Goal: Task Accomplishment & Management: Use online tool/utility

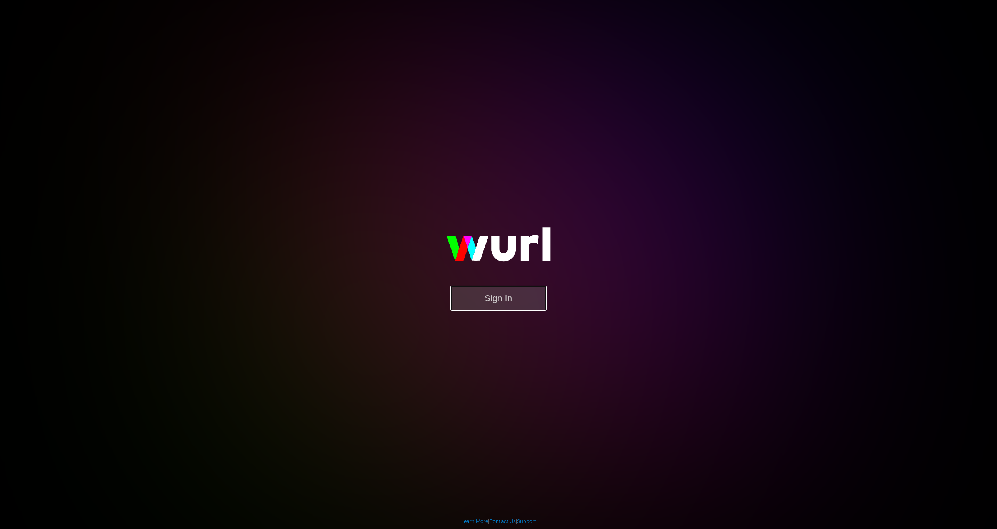
click at [506, 305] on button "Sign In" at bounding box center [498, 297] width 96 height 25
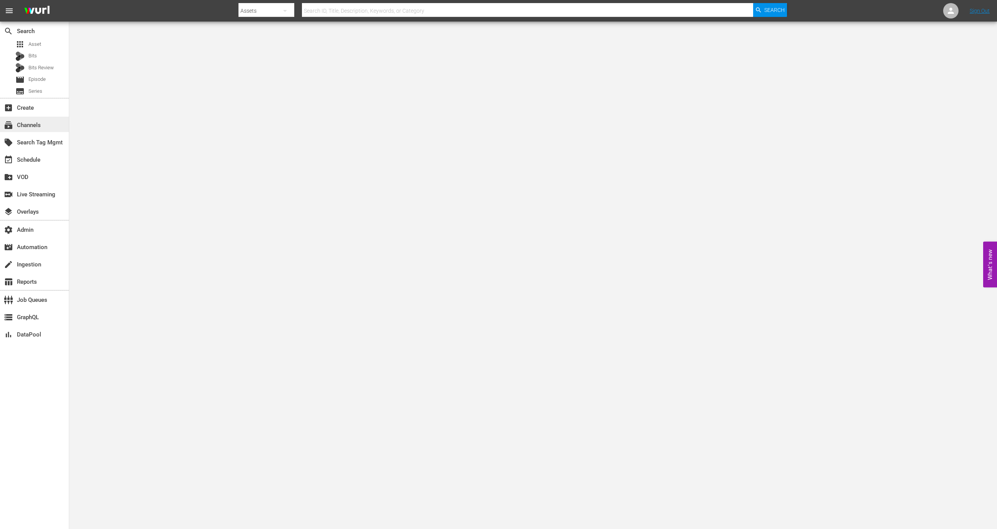
click at [53, 128] on div "subscriptions Channels" at bounding box center [34, 124] width 69 height 15
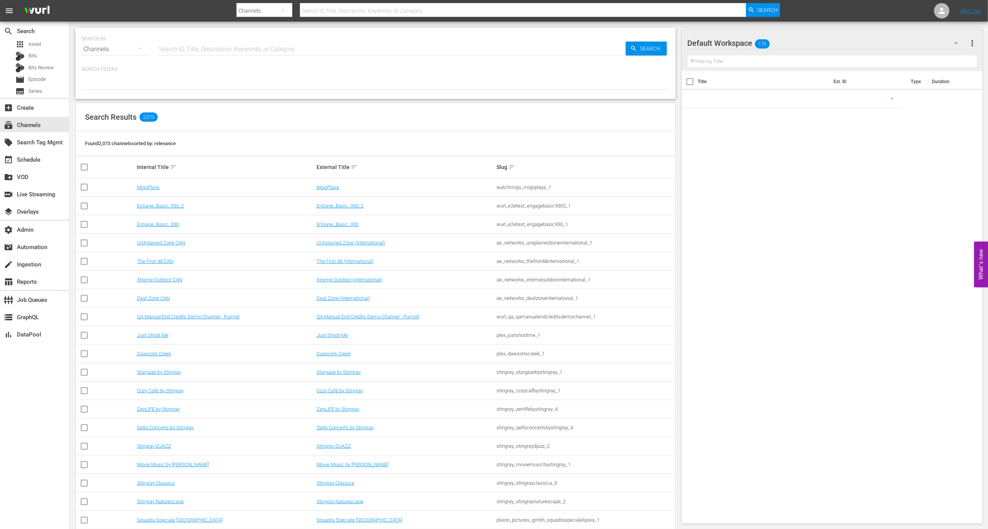
click at [178, 51] on input "text" at bounding box center [391, 49] width 469 height 18
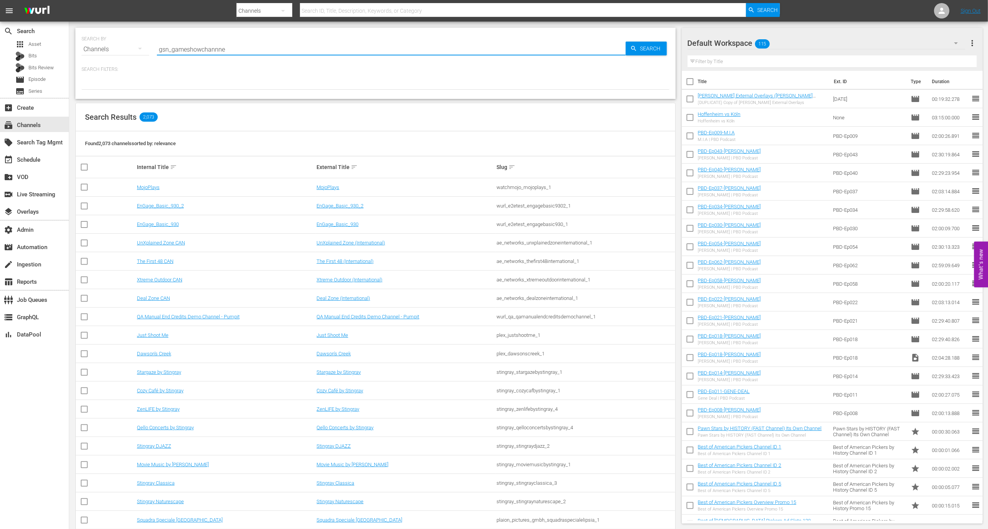
type input "gsn_gameshowchannnel"
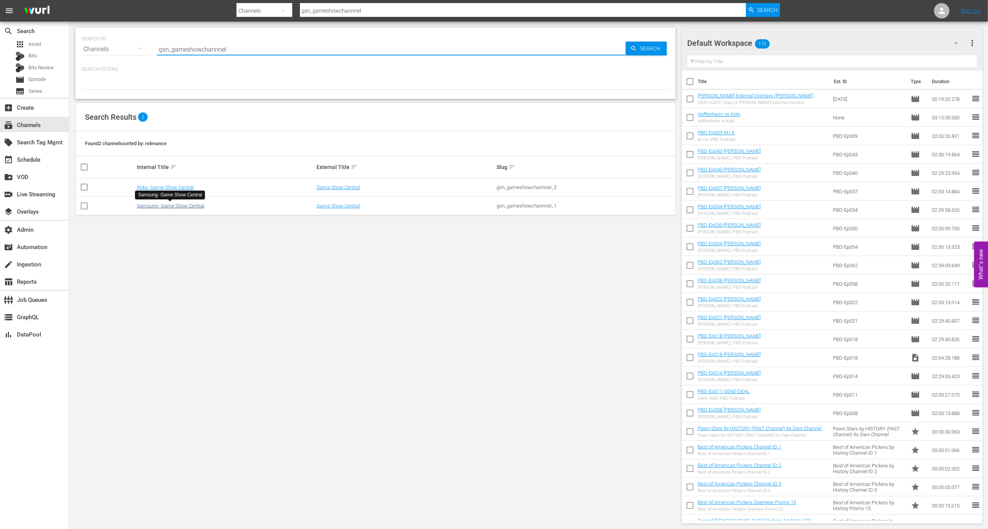
type input "gsn_gameshowchannnel"
click at [194, 206] on link "Samsung- Game Show Central" at bounding box center [170, 206] width 67 height 6
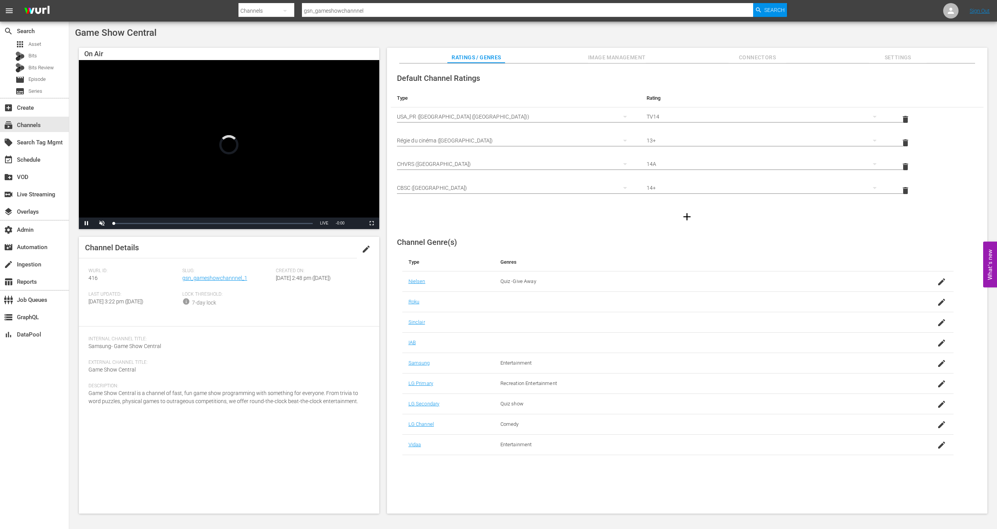
click at [232, 283] on div "Slug: gsn_gameshowchannnel_1" at bounding box center [229, 279] width 94 height 23
click at [232, 281] on link "gsn_gameshowchannnel_1" at bounding box center [214, 278] width 65 height 6
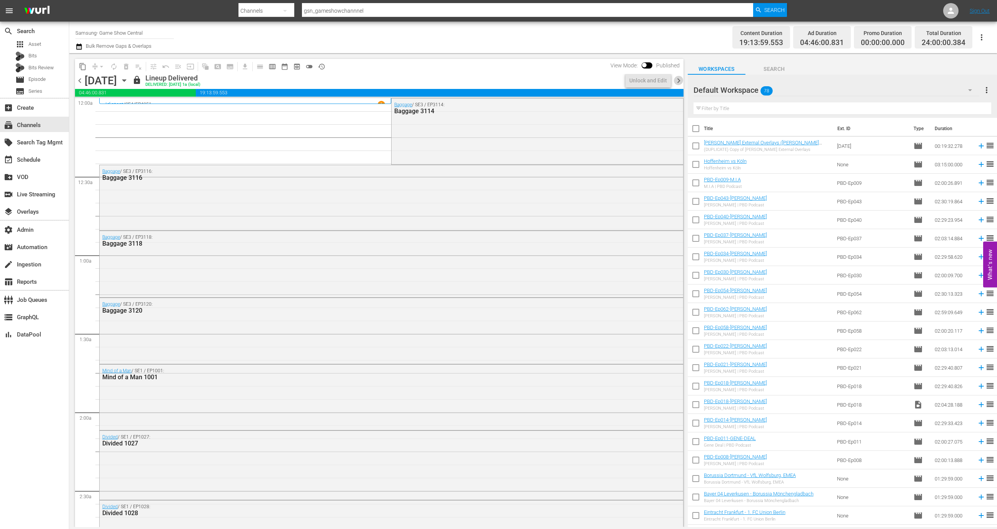
click at [679, 82] on span "chevron_right" at bounding box center [679, 81] width 10 height 10
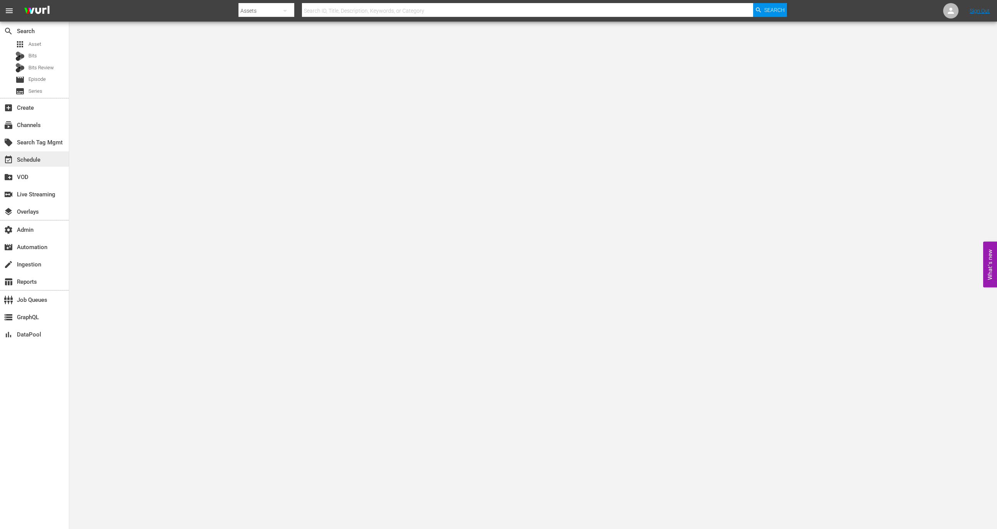
click at [42, 157] on div "event_available Schedule" at bounding box center [21, 158] width 43 height 7
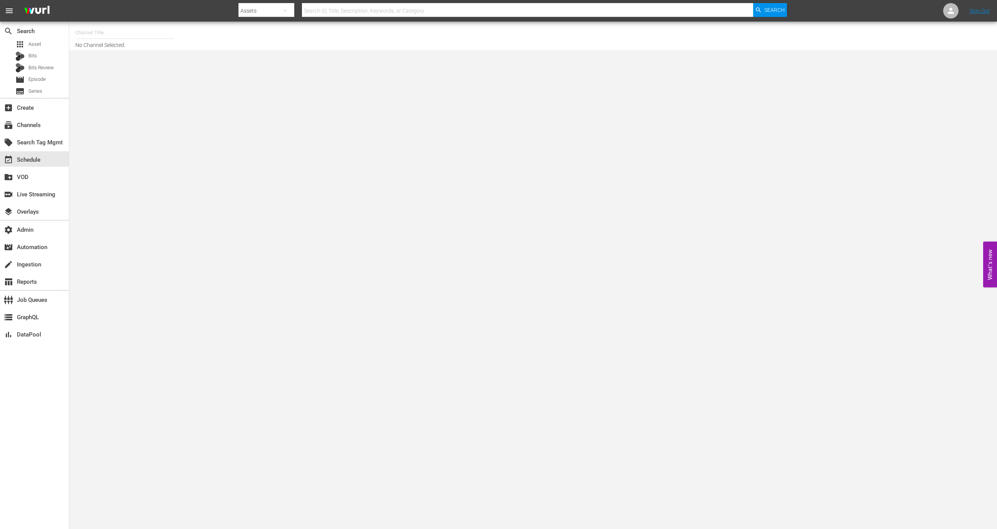
click at [121, 42] on div "Channel Title No Channel Selected." at bounding box center [324, 35] width 499 height 25
click at [121, 33] on input "text" at bounding box center [124, 32] width 98 height 18
click at [138, 78] on div "Terragonia (2068 - plaion_pictures_gmbh_terragonia_1)" at bounding box center [181, 72] width 199 height 18
type input "Terragonia (2068 - plaion_pictures_gmbh_terragonia_1)"
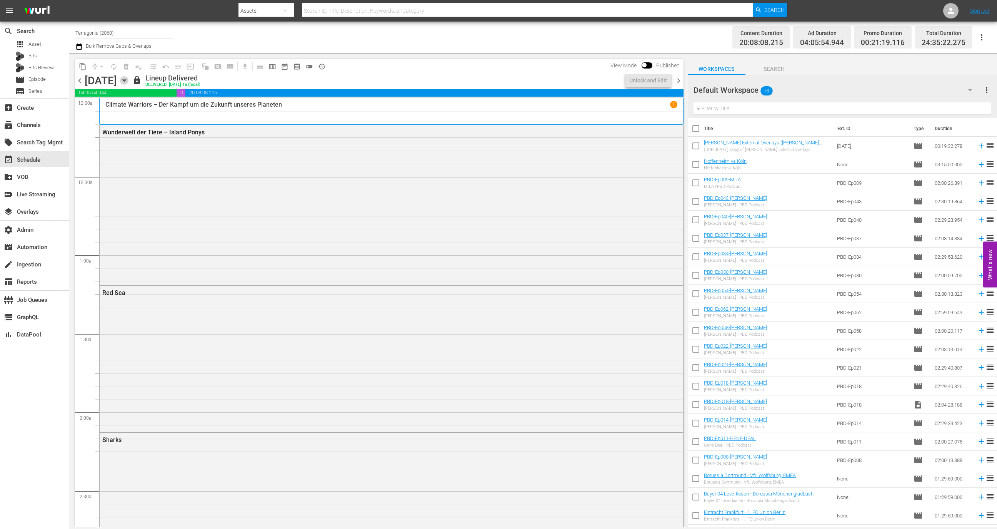
click at [128, 82] on icon "button" at bounding box center [124, 80] width 8 height 8
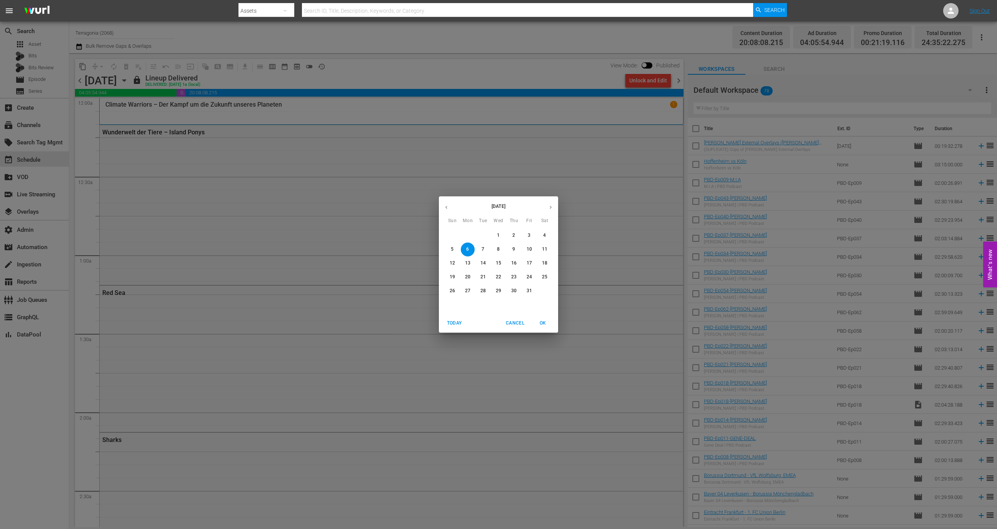
click at [449, 212] on button "button" at bounding box center [446, 207] width 15 height 15
click at [448, 212] on button "button" at bounding box center [446, 207] width 15 height 15
click at [524, 230] on div "1" at bounding box center [529, 235] width 15 height 14
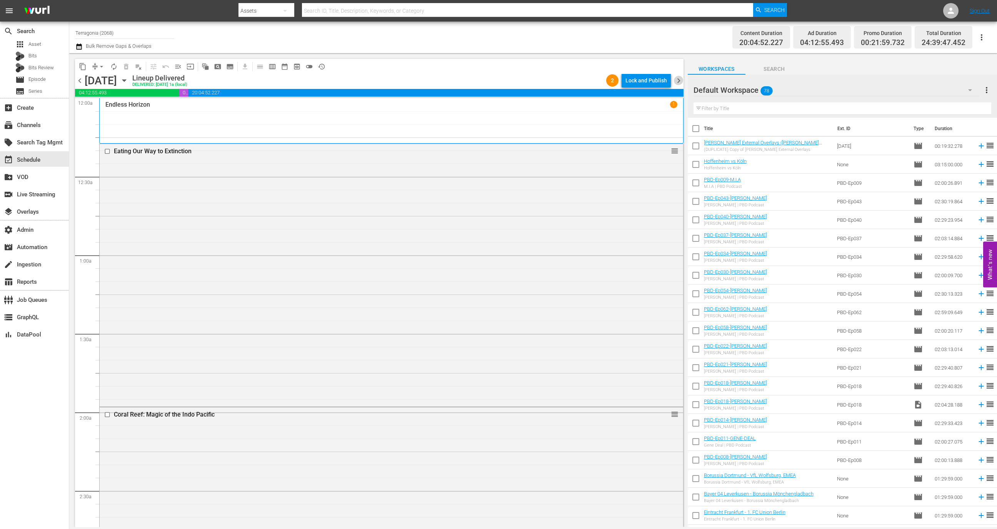
click at [677, 83] on span "chevron_right" at bounding box center [679, 81] width 10 height 10
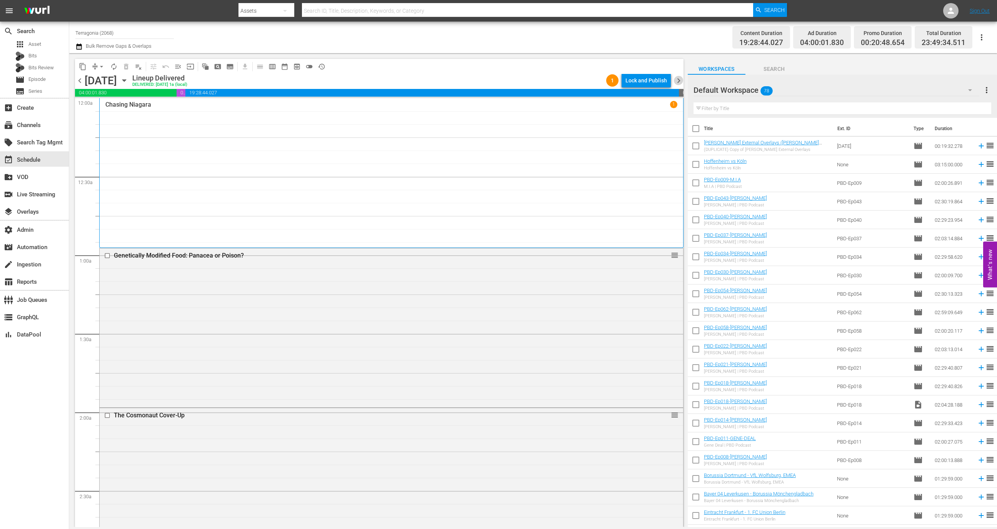
click at [681, 83] on span "chevron_right" at bounding box center [679, 81] width 10 height 10
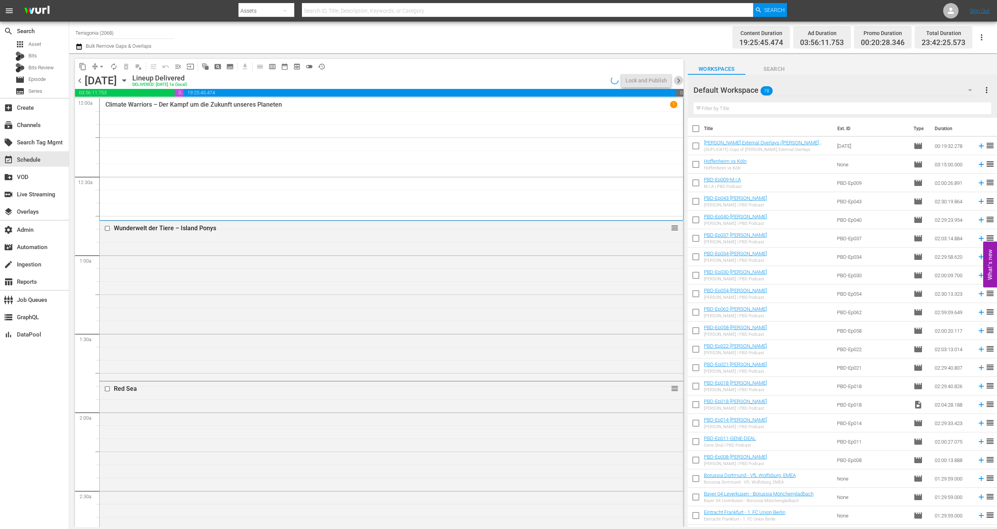
click at [681, 83] on span "chevron_right" at bounding box center [679, 81] width 10 height 10
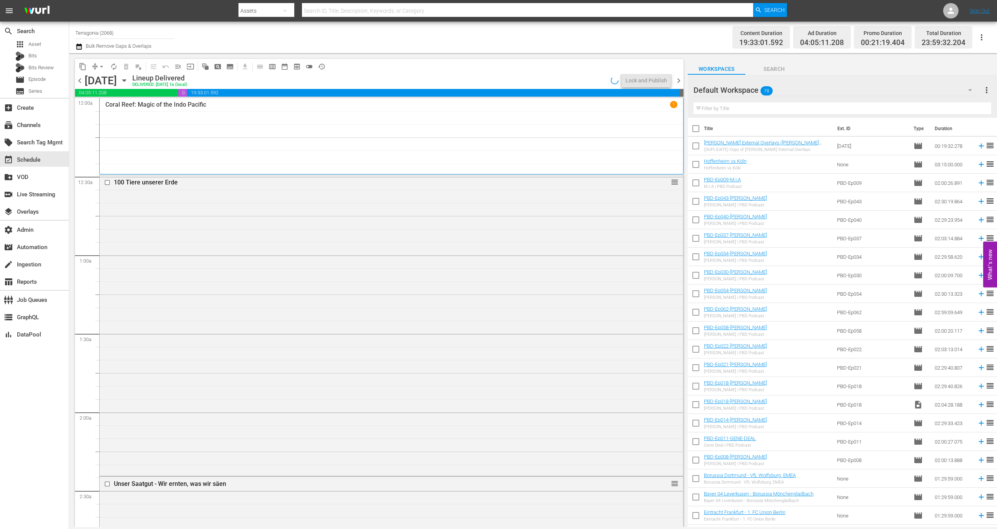
click at [681, 83] on span "chevron_right" at bounding box center [679, 81] width 10 height 10
click at [680, 82] on span "chevron_right" at bounding box center [679, 81] width 10 height 10
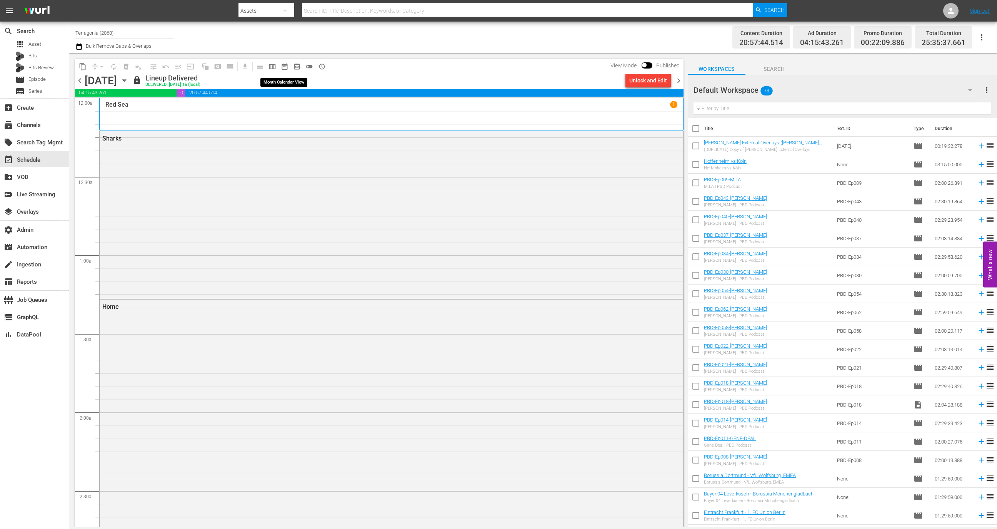
click at [286, 68] on span "date_range_outlined" at bounding box center [285, 67] width 8 height 8
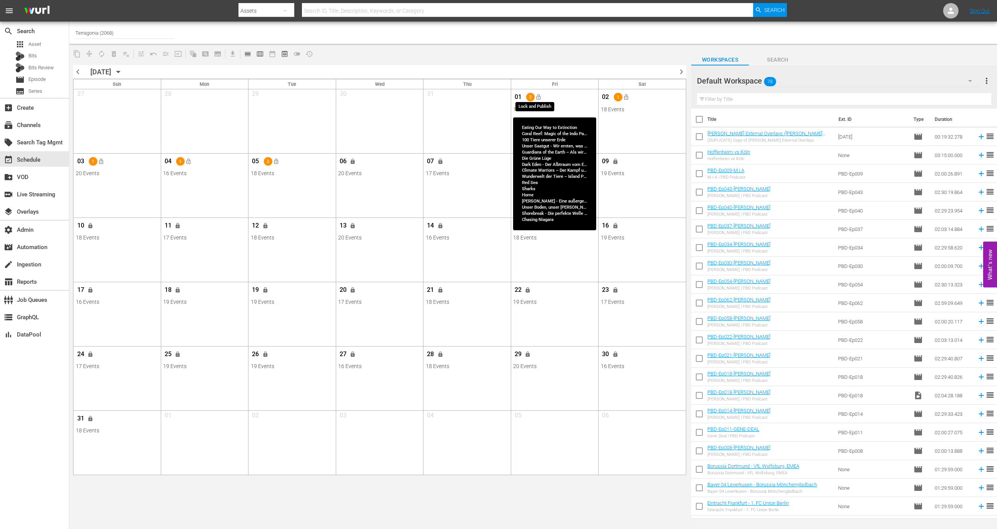
click at [538, 95] on span "lock_open" at bounding box center [538, 97] width 6 height 6
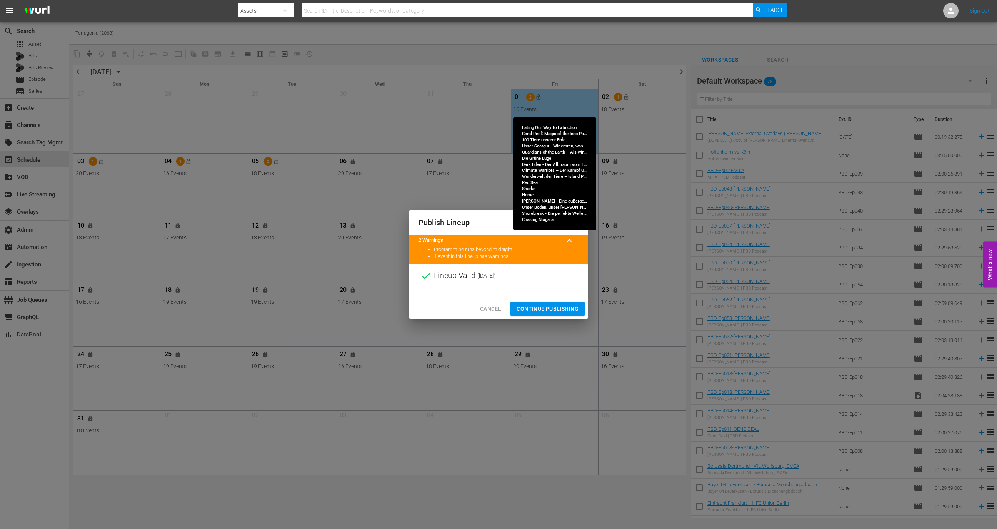
click at [554, 307] on span "Continue Publishing" at bounding box center [548, 309] width 62 height 10
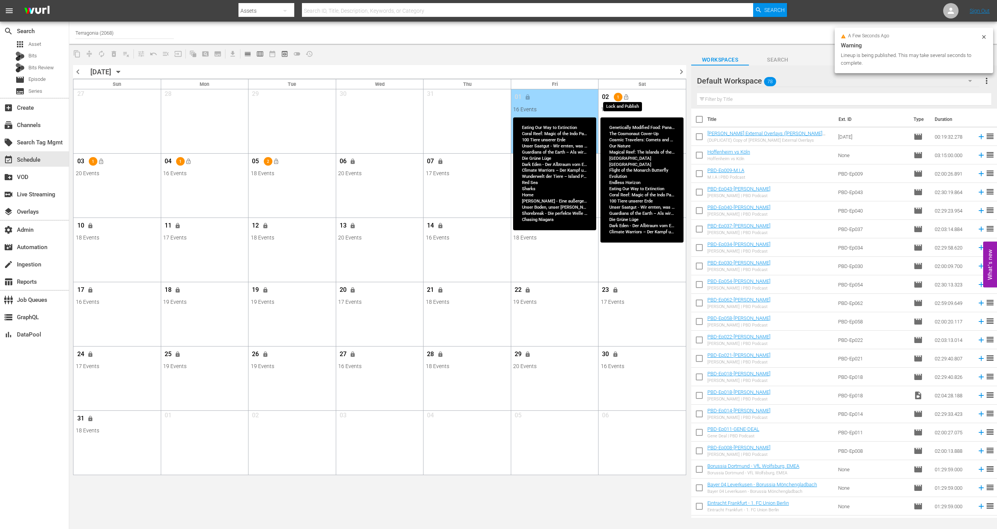
click at [628, 95] on span "lock_open" at bounding box center [626, 97] width 6 height 6
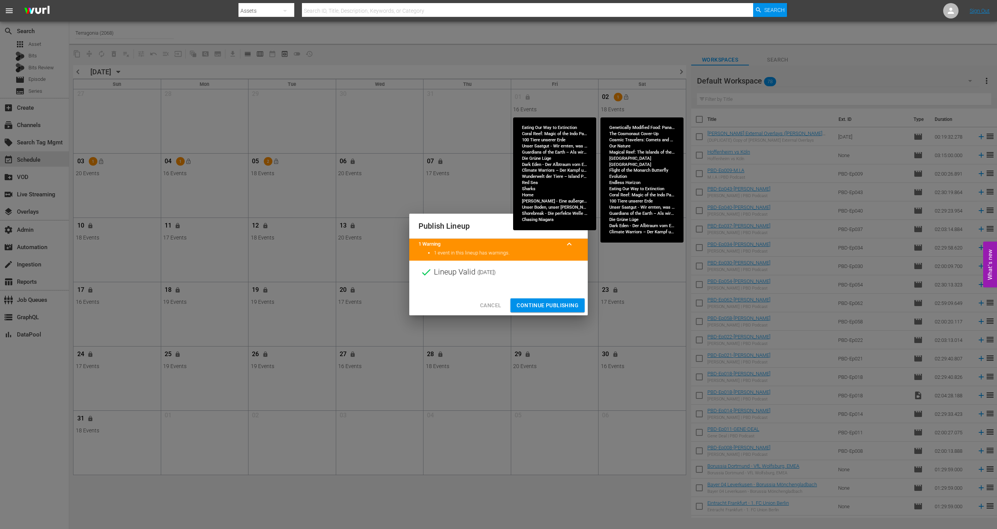
click at [552, 302] on span "Continue Publishing" at bounding box center [548, 305] width 62 height 10
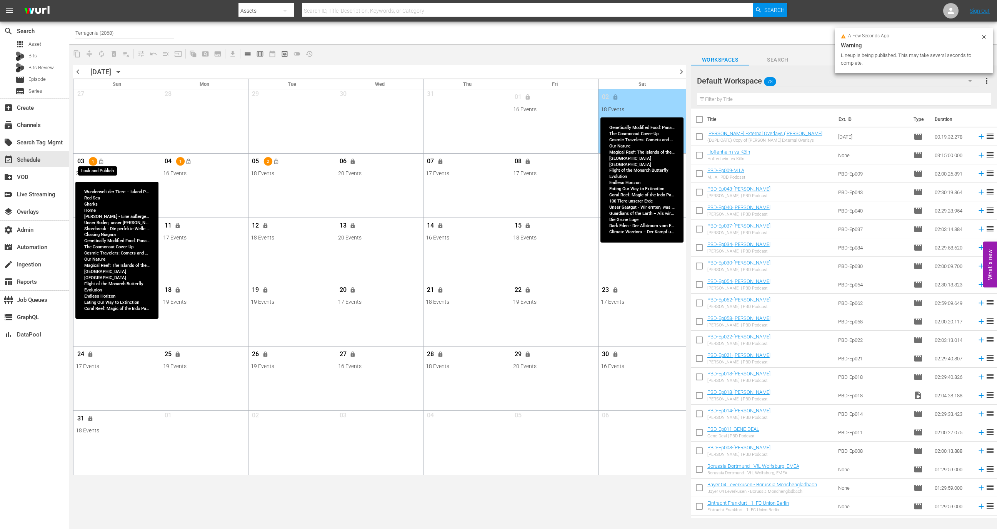
click at [101, 162] on span "lock_open" at bounding box center [101, 161] width 6 height 6
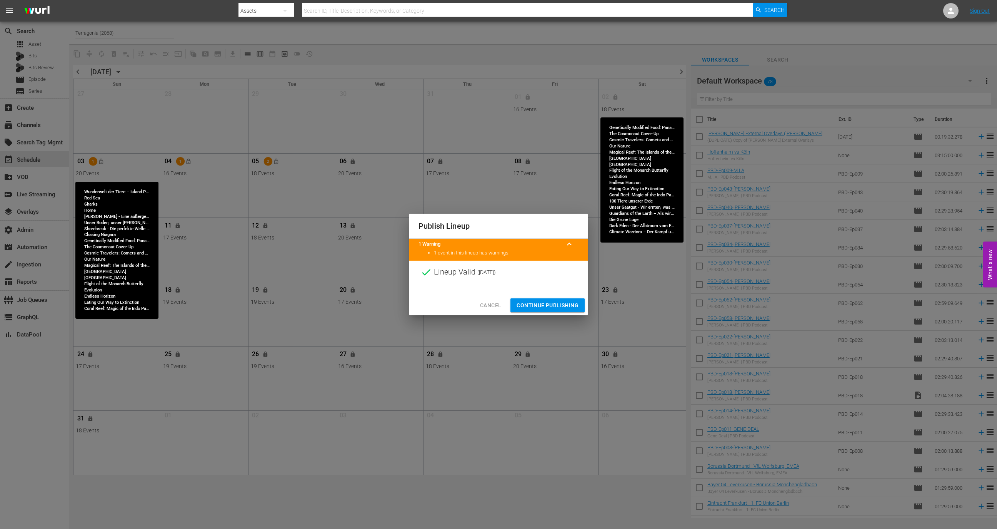
click at [549, 305] on span "Continue Publishing" at bounding box center [548, 305] width 62 height 10
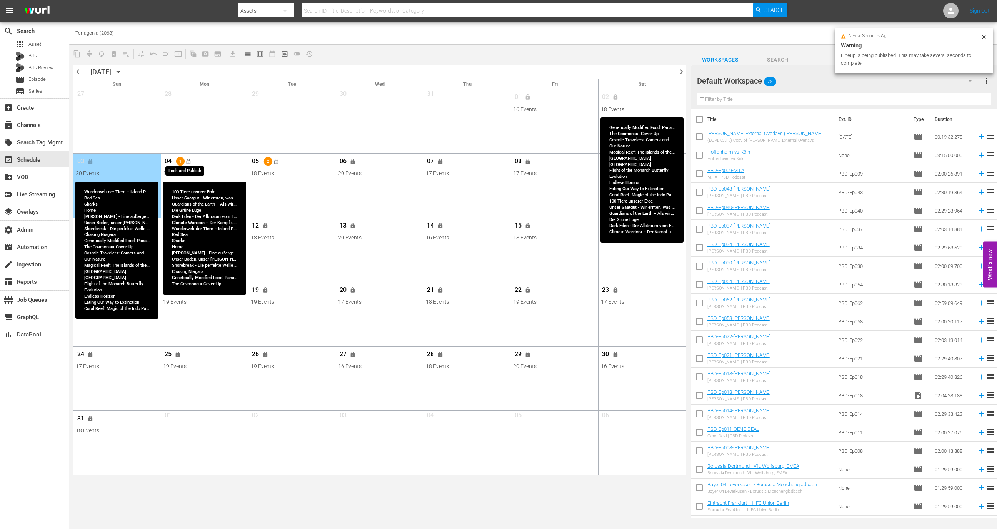
click at [187, 161] on span "lock_open" at bounding box center [188, 161] width 6 height 6
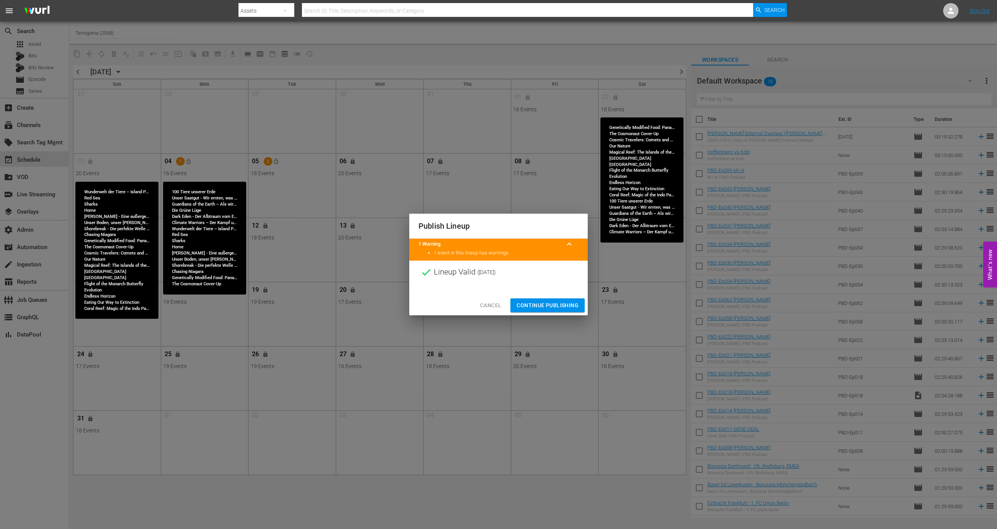
click at [544, 304] on span "Continue Publishing" at bounding box center [548, 305] width 62 height 10
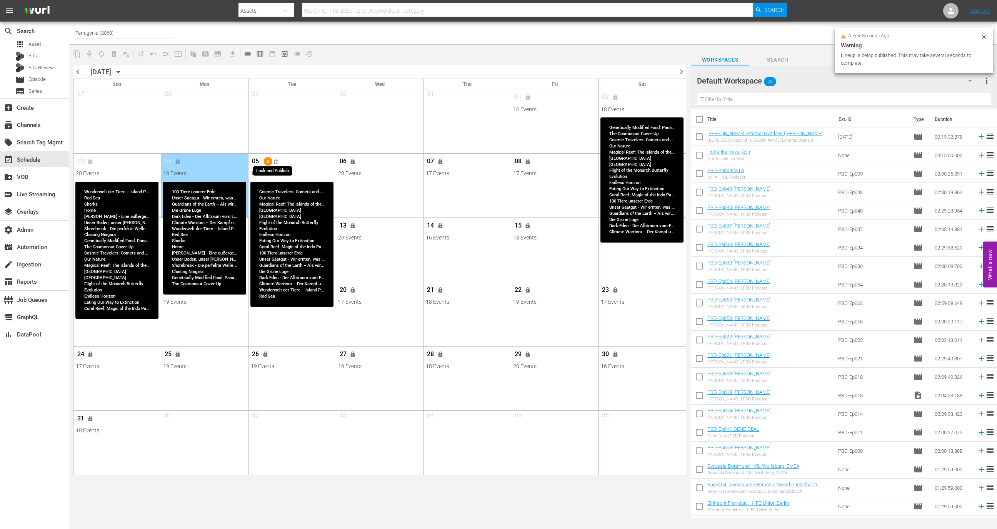
click at [276, 158] on span "lock_open" at bounding box center [276, 161] width 6 height 6
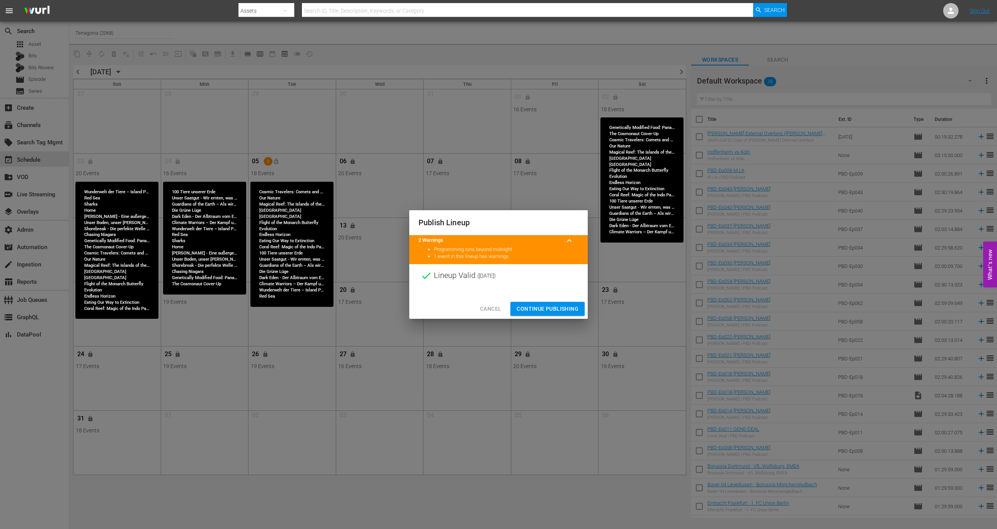
click at [559, 309] on span "Continue Publishing" at bounding box center [548, 309] width 62 height 10
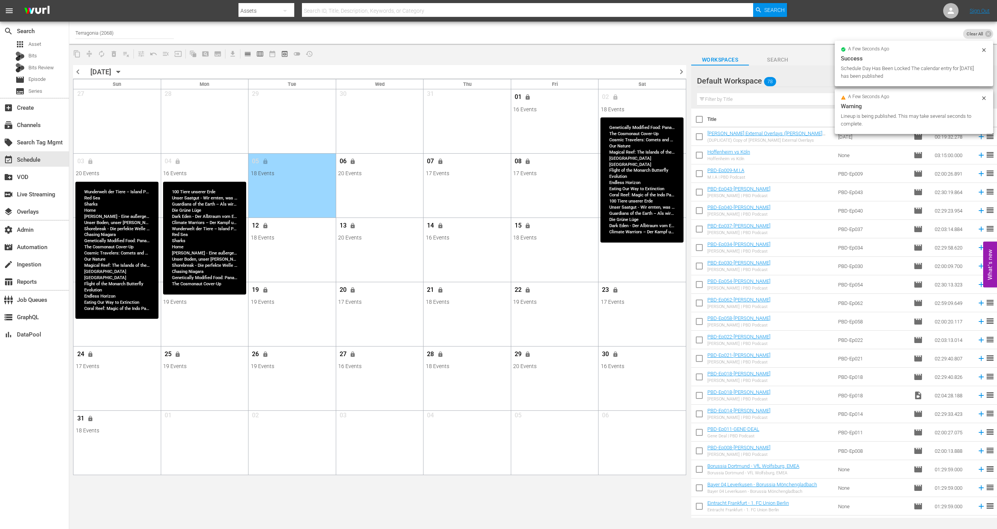
click at [264, 53] on button "calendar_view_week_outlined" at bounding box center [260, 54] width 12 height 12
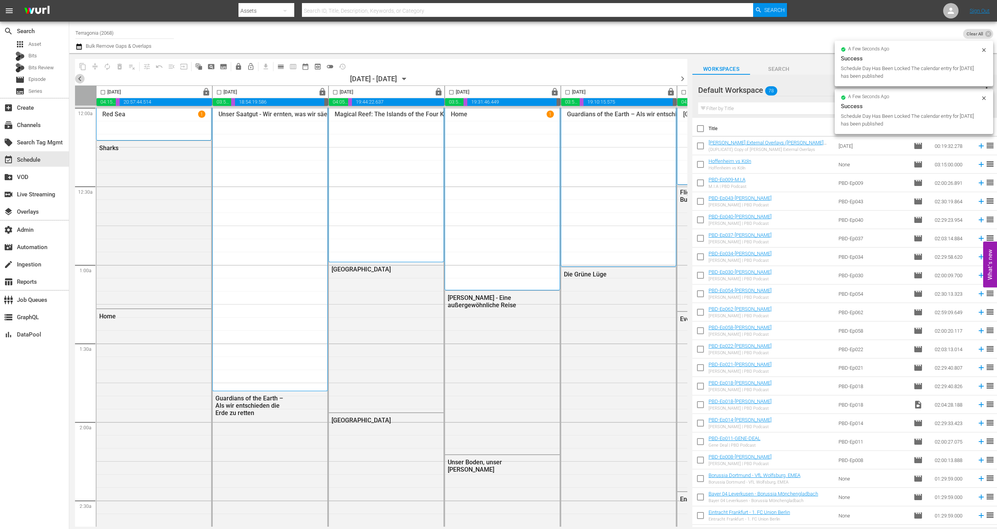
click at [78, 80] on span "chevron_left" at bounding box center [80, 79] width 10 height 10
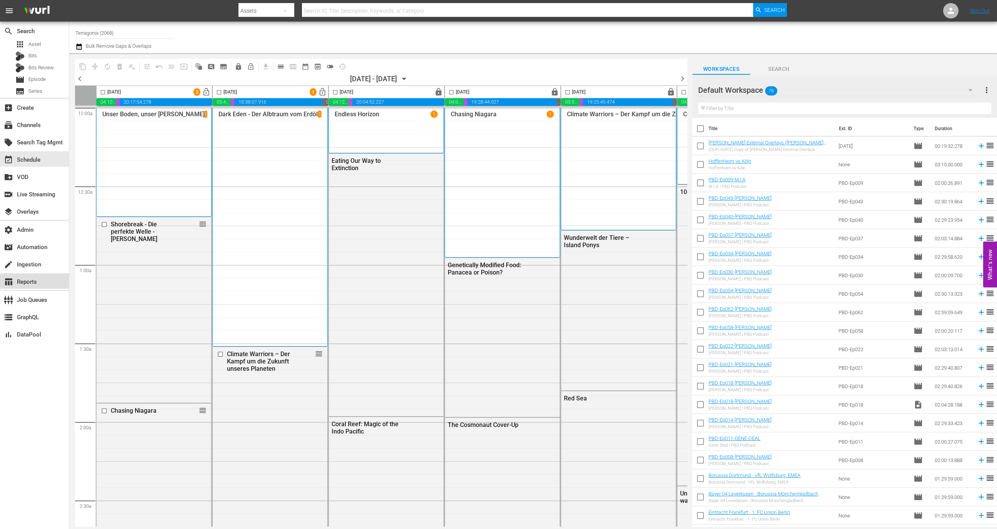
click at [42, 286] on div "table_chart Reports" at bounding box center [34, 280] width 69 height 15
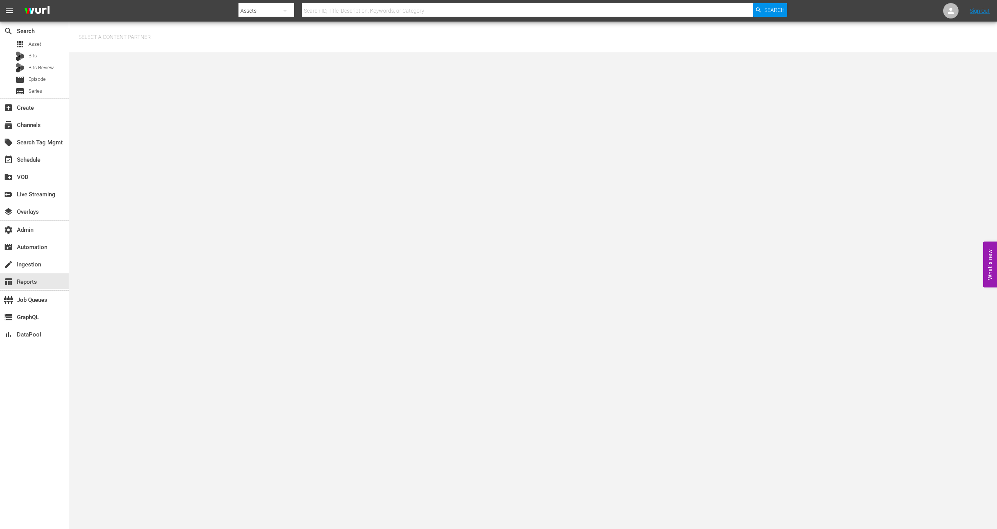
click at [163, 40] on input "text" at bounding box center [126, 37] width 96 height 18
click at [178, 53] on div "Plaion Pictures GmbH (365)" at bounding box center [141, 58] width 113 height 18
type input "Plaion Pictures GmbH (365)"
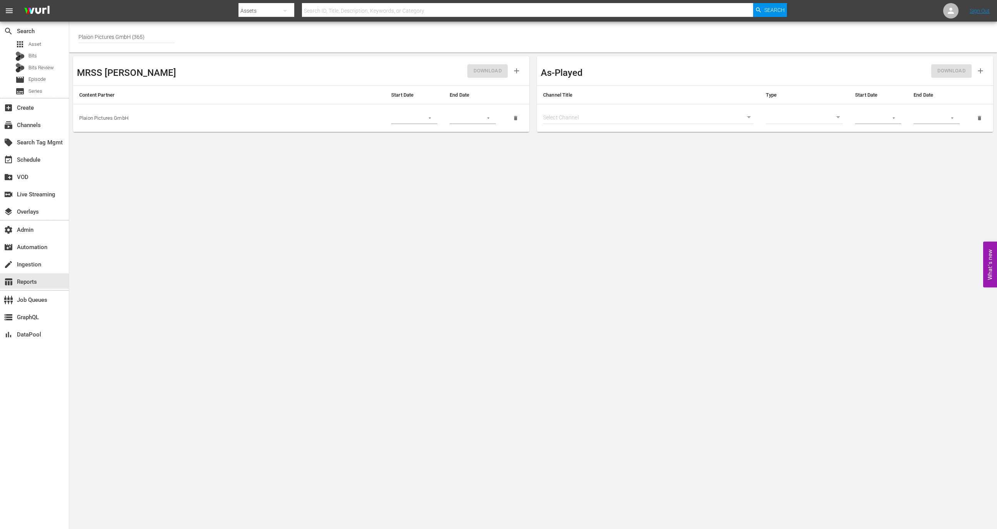
click at [640, 118] on body "menu Search By Assets Search ID, Title, Description, Keywords, or Category Sear…" at bounding box center [498, 264] width 997 height 529
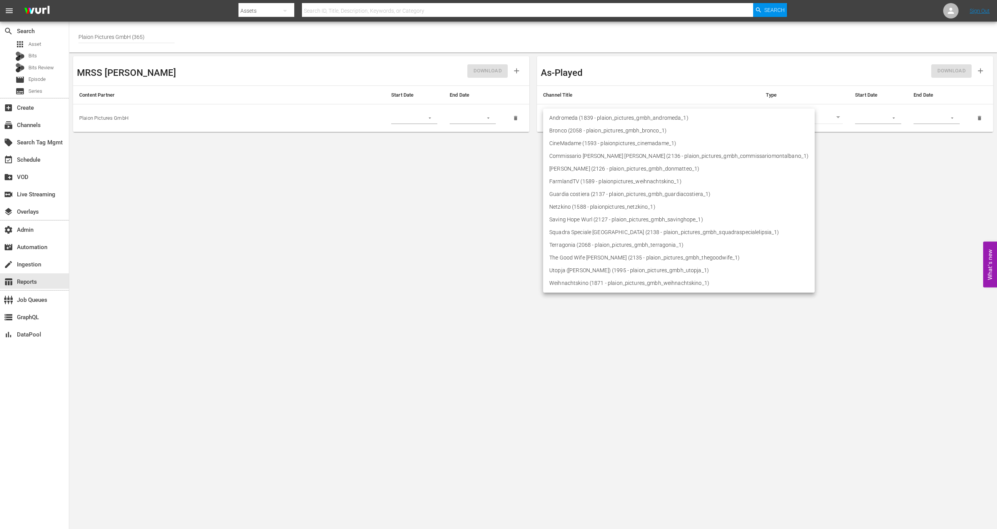
click at [619, 247] on li "Terragonia (2068 - plaion_pictures_gmbh_terragonia_1)" at bounding box center [679, 244] width 272 height 13
type input "2068"
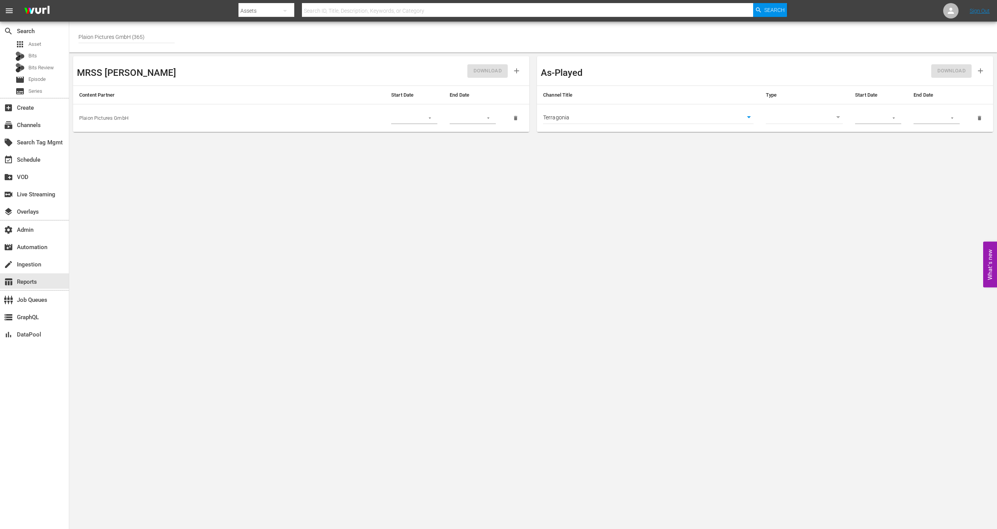
click at [820, 113] on body "menu Search By Assets Search ID, Title, Description, Keywords, or Category Sear…" at bounding box center [498, 264] width 997 height 529
click at [815, 130] on li "Episode" at bounding box center [804, 130] width 77 height 13
type input "episode"
click at [896, 120] on icon "button" at bounding box center [894, 118] width 6 height 6
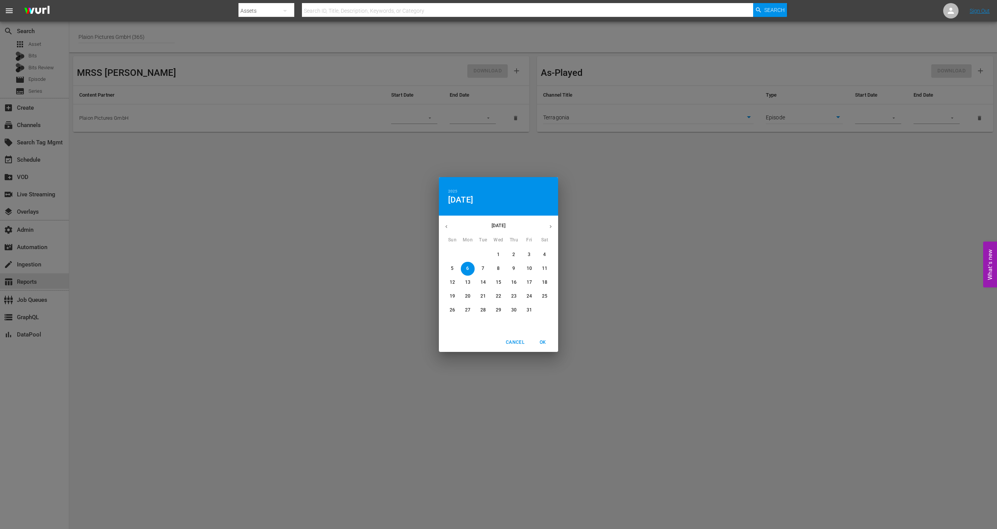
click at [453, 221] on div "October 2025" at bounding box center [498, 226] width 119 height 15
click at [446, 223] on icon "button" at bounding box center [447, 226] width 6 height 6
click at [525, 252] on span "1" at bounding box center [529, 254] width 14 height 7
click at [547, 336] on button "OK" at bounding box center [542, 342] width 25 height 13
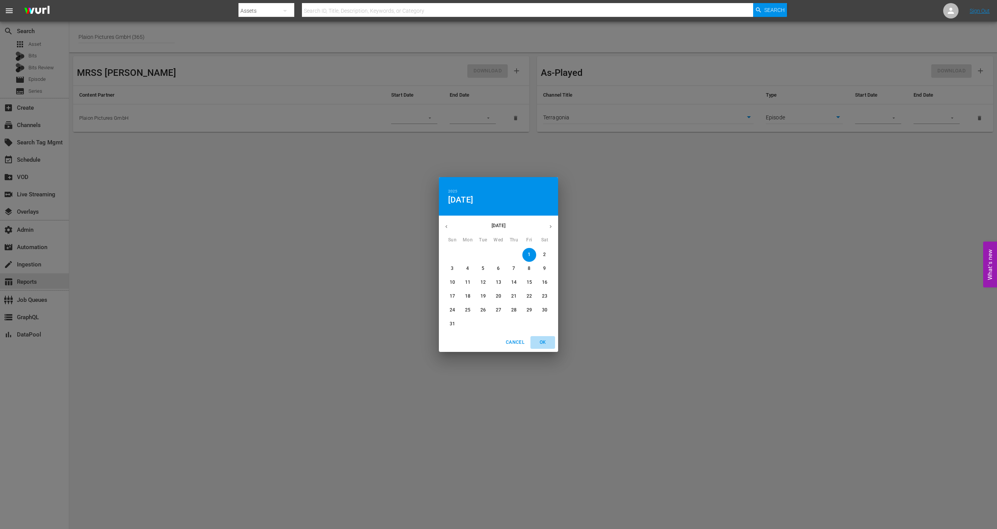
type input "08/01/2025"
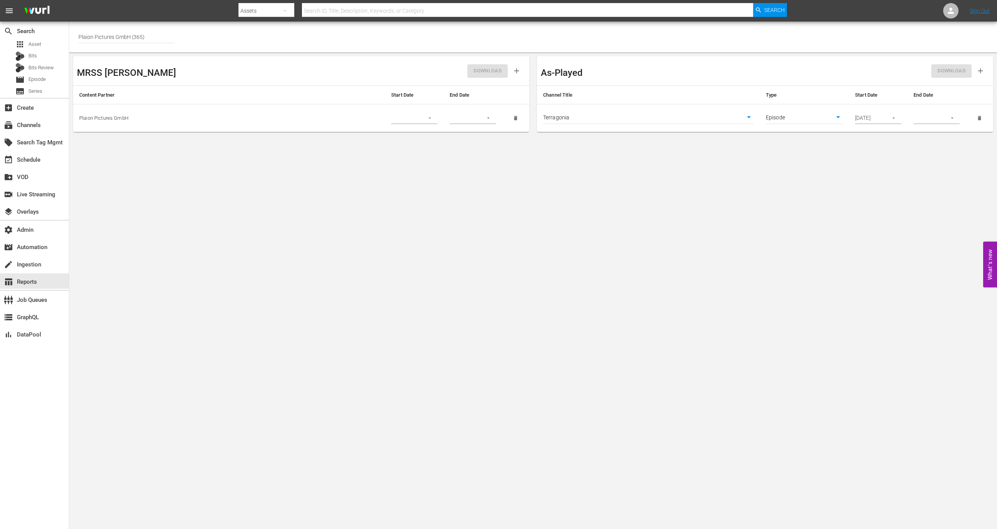
click at [946, 120] on button "button" at bounding box center [952, 117] width 15 height 15
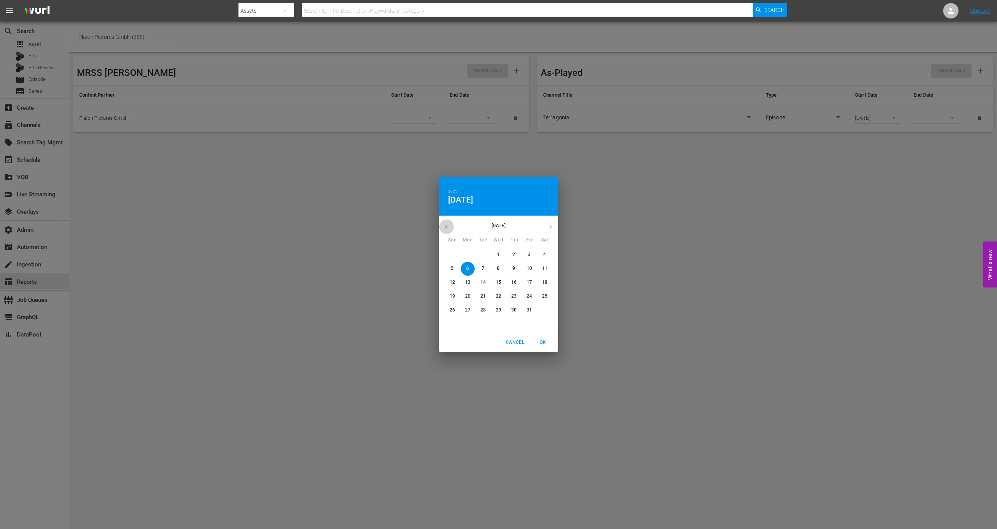
click at [441, 226] on button "button" at bounding box center [446, 226] width 15 height 15
click at [455, 321] on p "31" at bounding box center [452, 323] width 5 height 7
click at [542, 344] on span "OK" at bounding box center [543, 342] width 18 height 8
type input "08/31/2025"
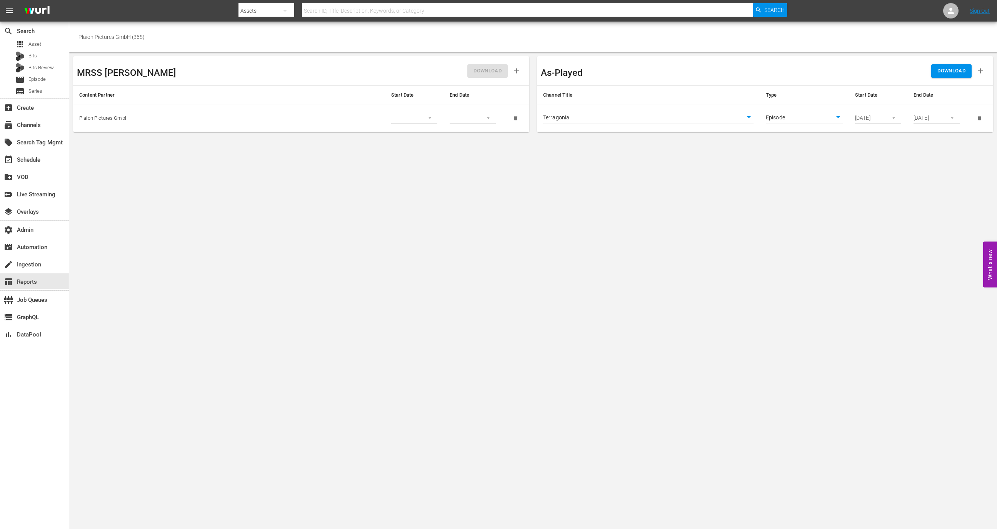
click at [946, 76] on button "DOWNLOAD" at bounding box center [951, 70] width 40 height 13
